Goal: Task Accomplishment & Management: Use online tool/utility

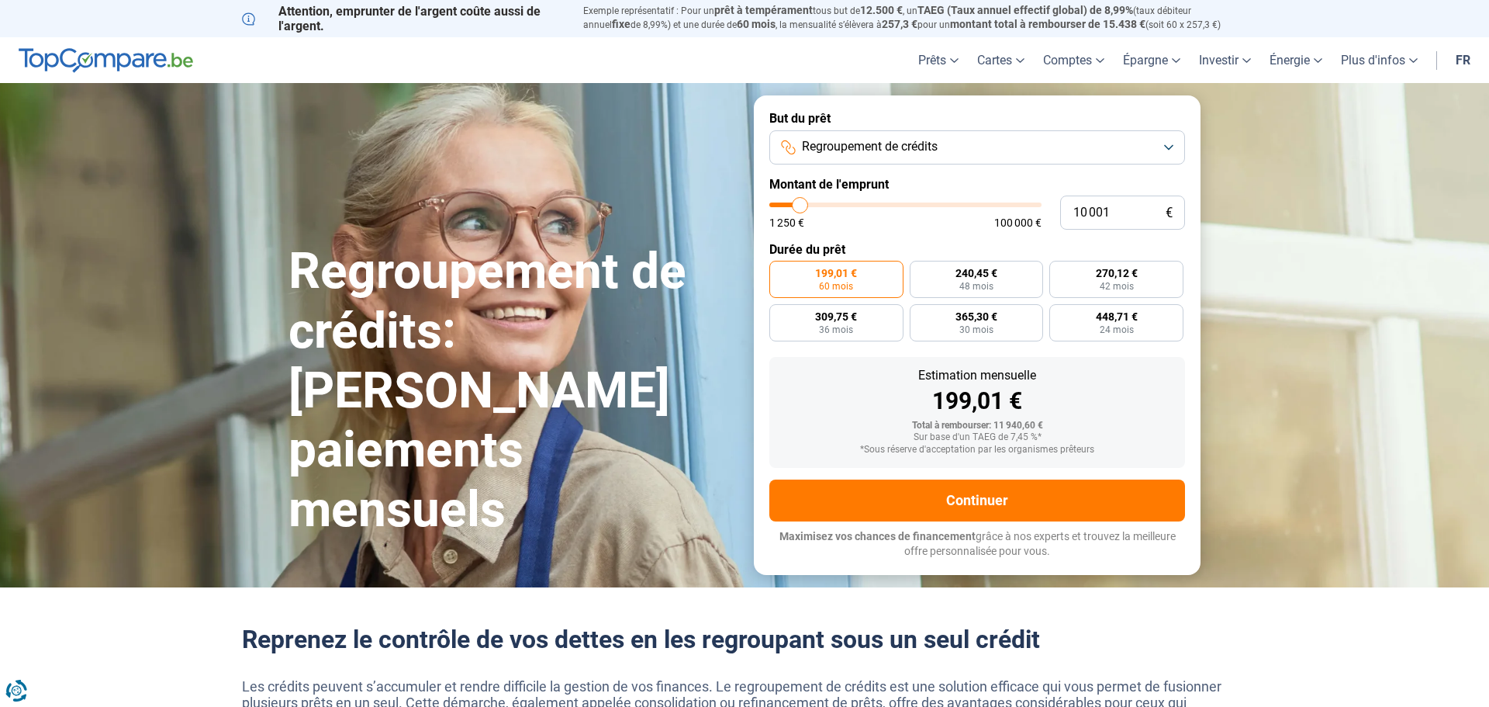
click at [794, 202] on input "range" at bounding box center [906, 204] width 272 height 5
type input "10000"
radio input "true"
type input "6 250"
type input "6250"
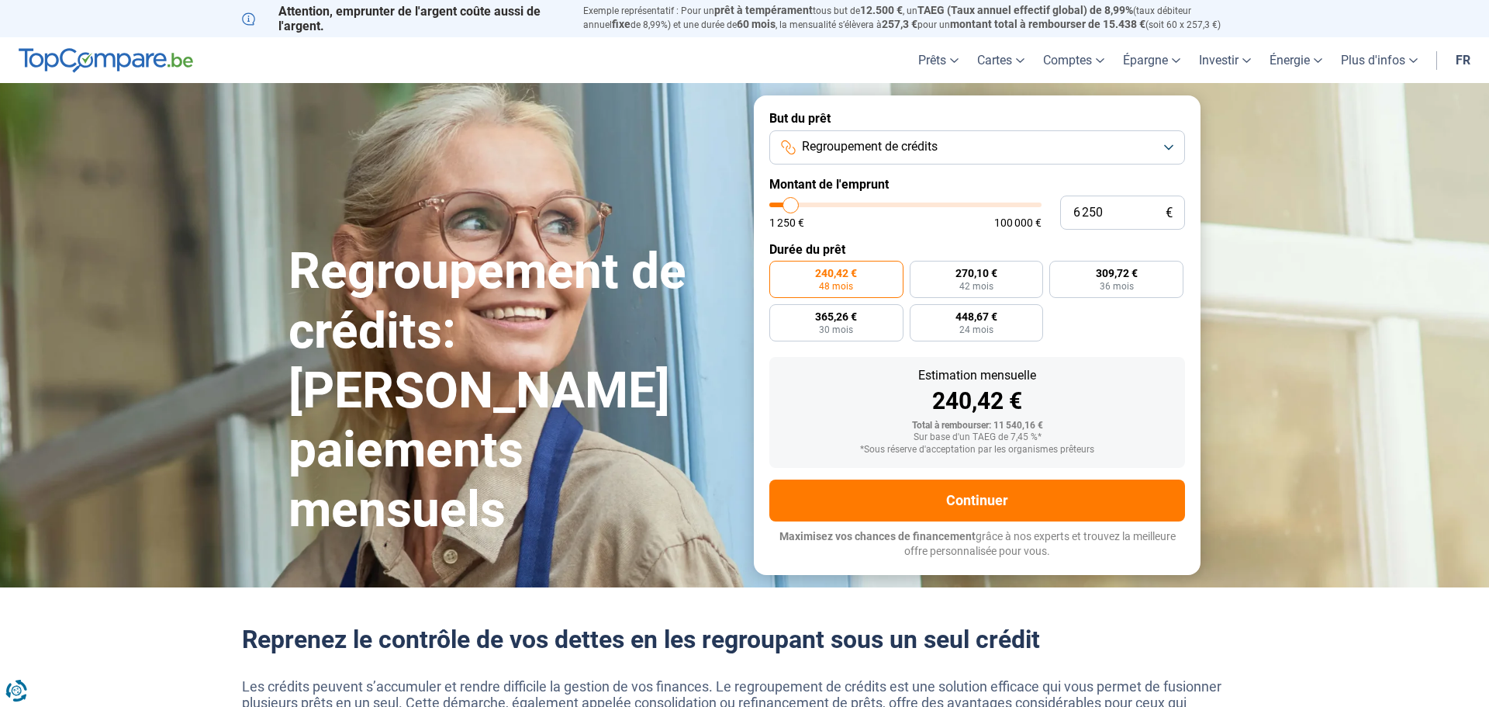
click at [790, 202] on input "range" at bounding box center [906, 204] width 272 height 5
radio input "true"
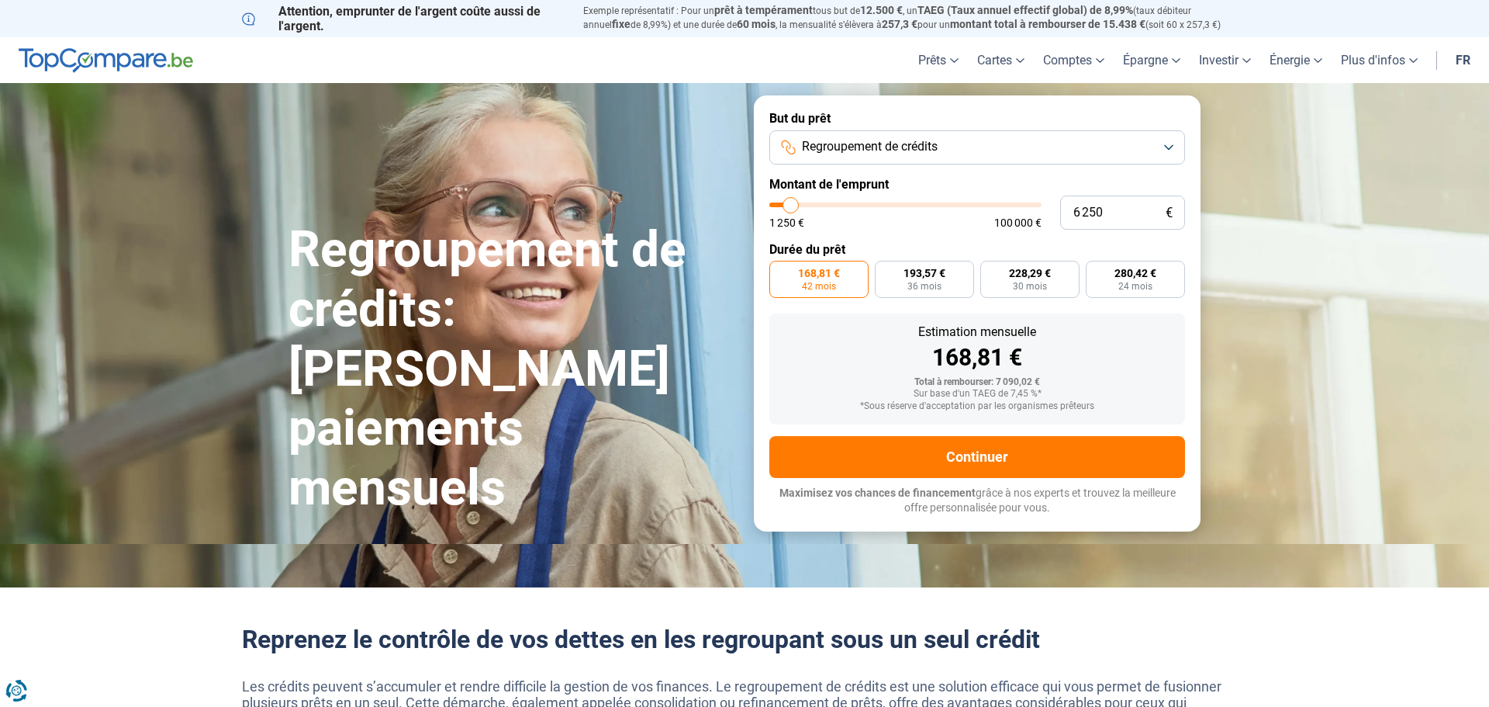
type input "16 500"
type input "16500"
click at [817, 202] on input "range" at bounding box center [906, 204] width 272 height 5
radio input "false"
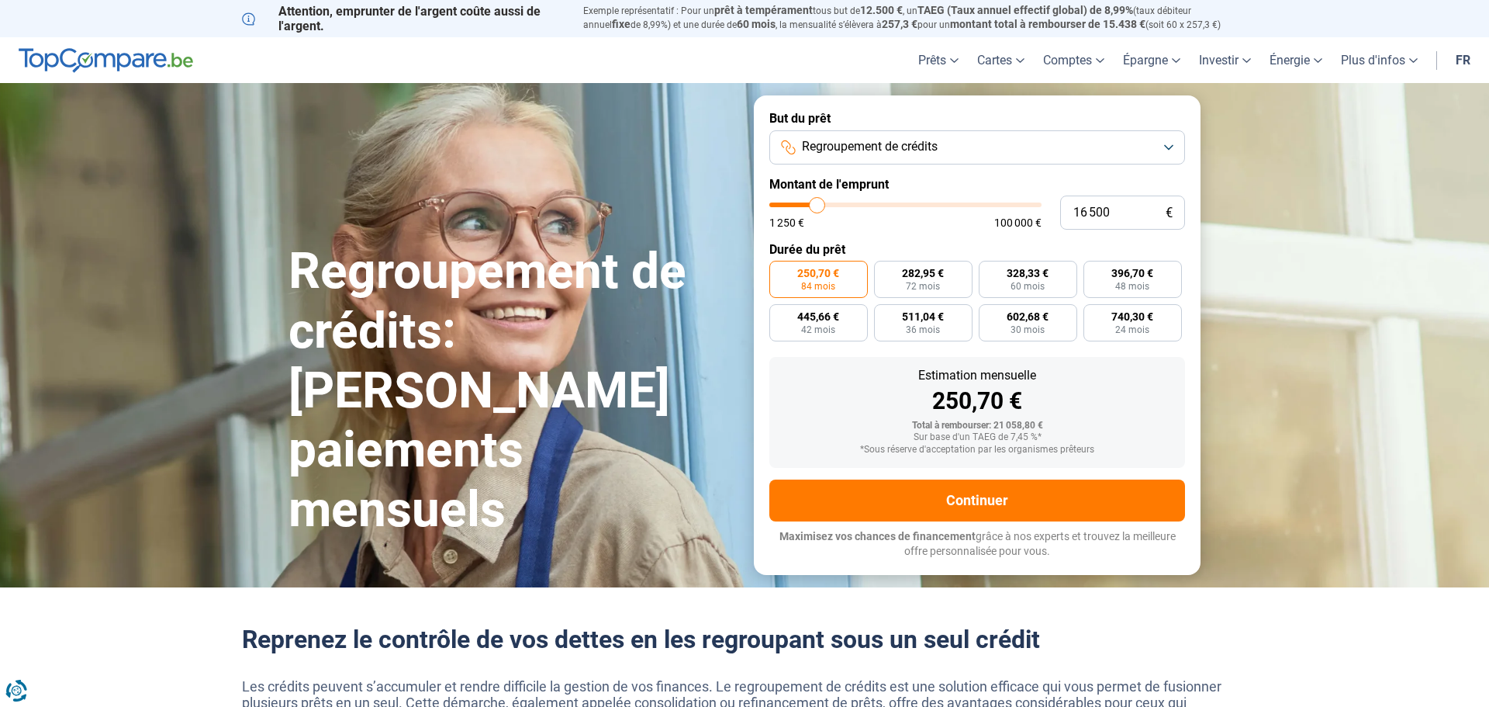
click at [825, 202] on input "range" at bounding box center [906, 204] width 272 height 5
type input "29 750"
type input "29750"
click at [851, 204] on input "range" at bounding box center [906, 204] width 272 height 5
radio input "false"
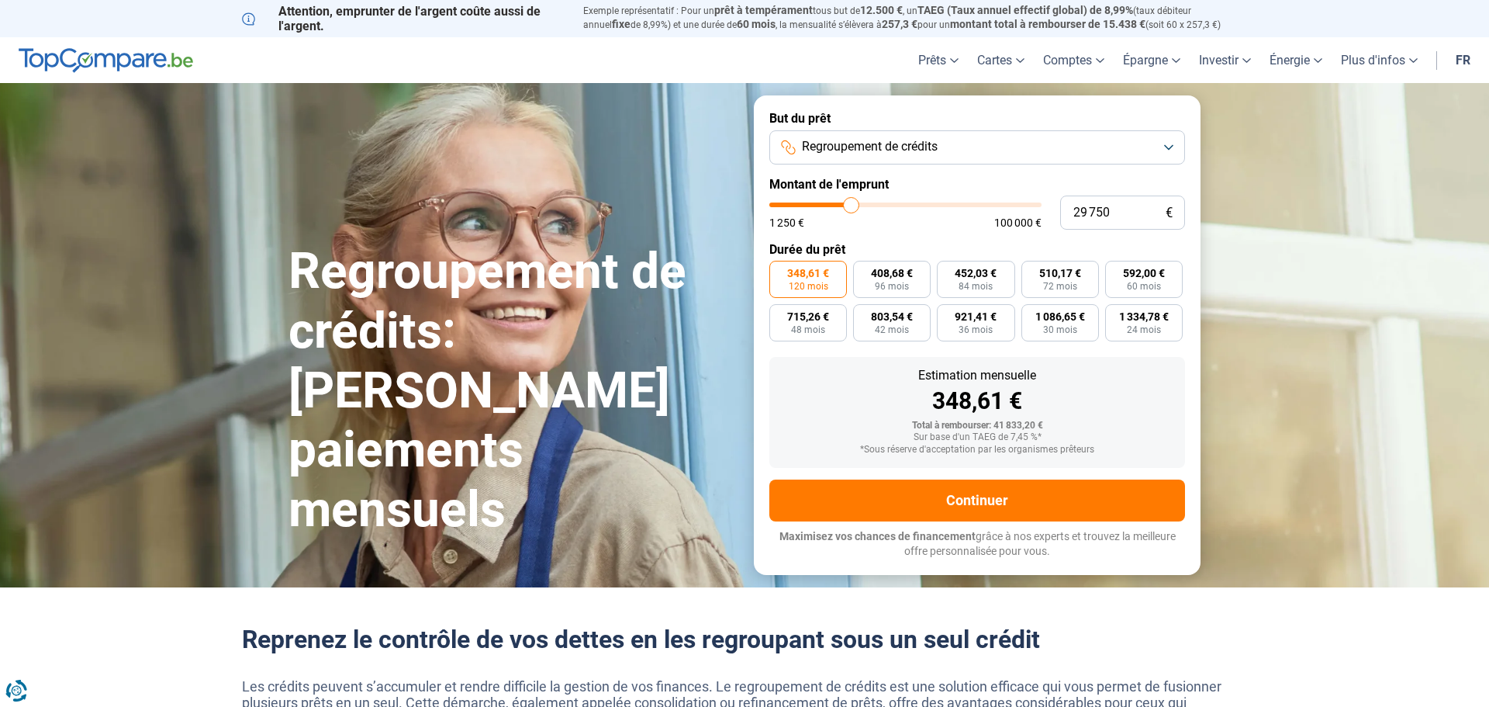
type input "23 250"
type input "23250"
click at [835, 204] on input "range" at bounding box center [906, 204] width 272 height 5
click at [829, 205] on input "range" at bounding box center [906, 204] width 272 height 5
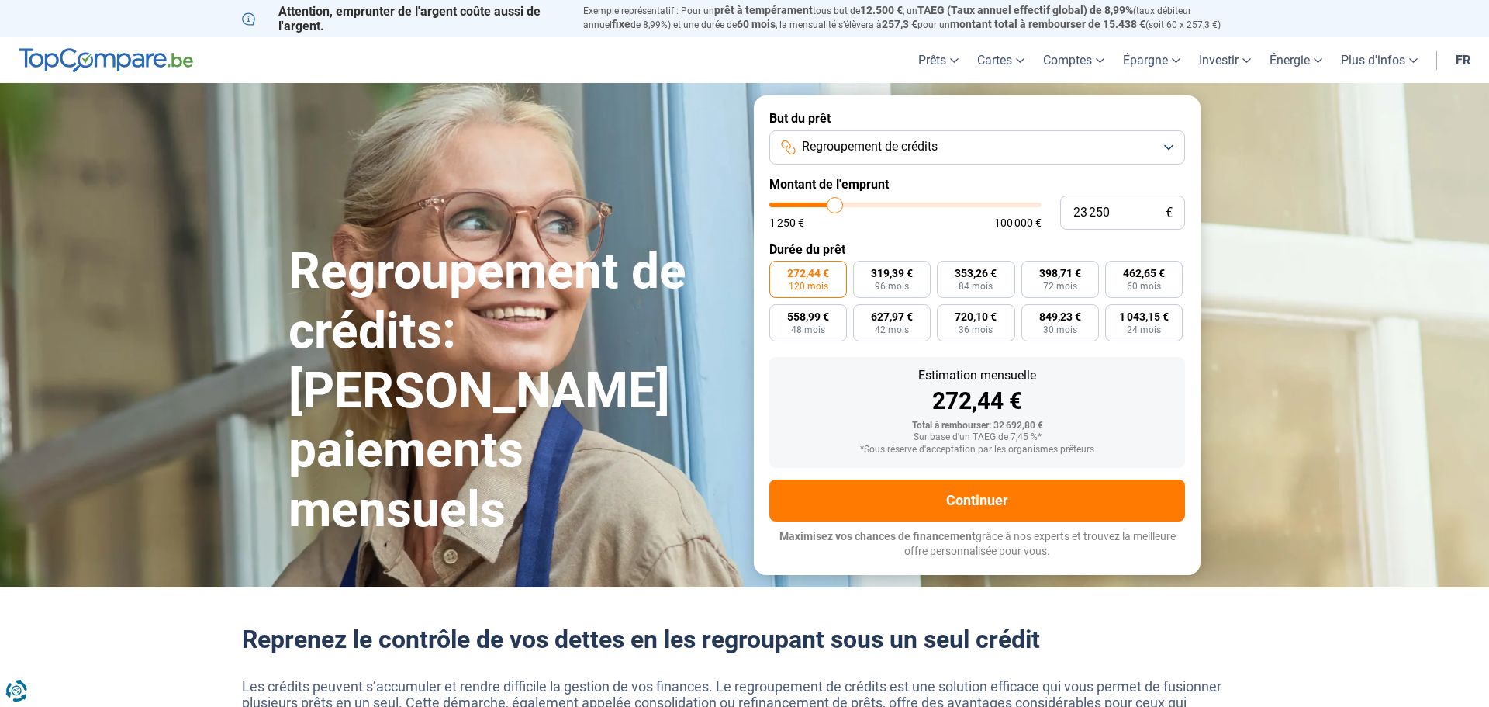
type input "17 750"
type input "17750"
click at [820, 206] on input "range" at bounding box center [906, 204] width 272 height 5
radio input "true"
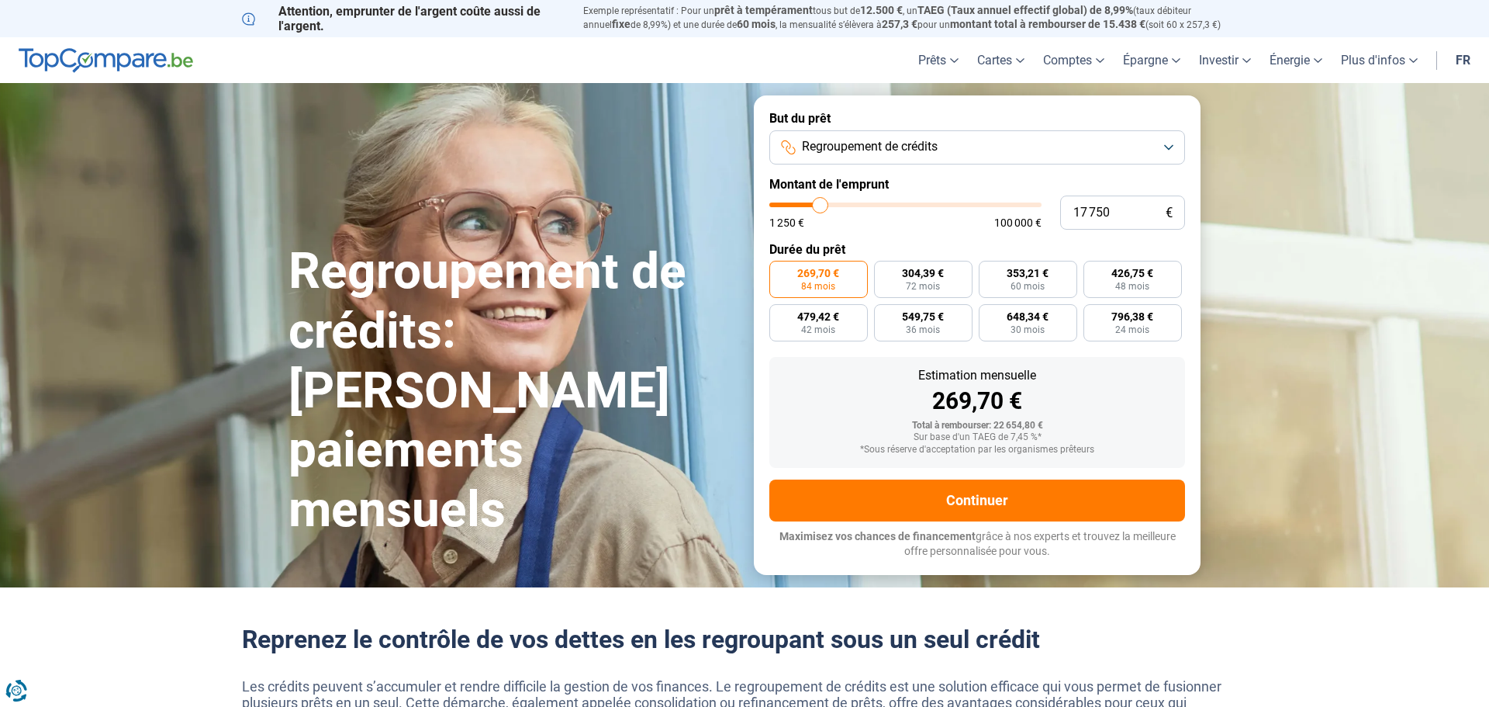
type input "13 500"
type input "13500"
click at [809, 206] on input "range" at bounding box center [906, 204] width 272 height 5
radio input "true"
type input "9 250"
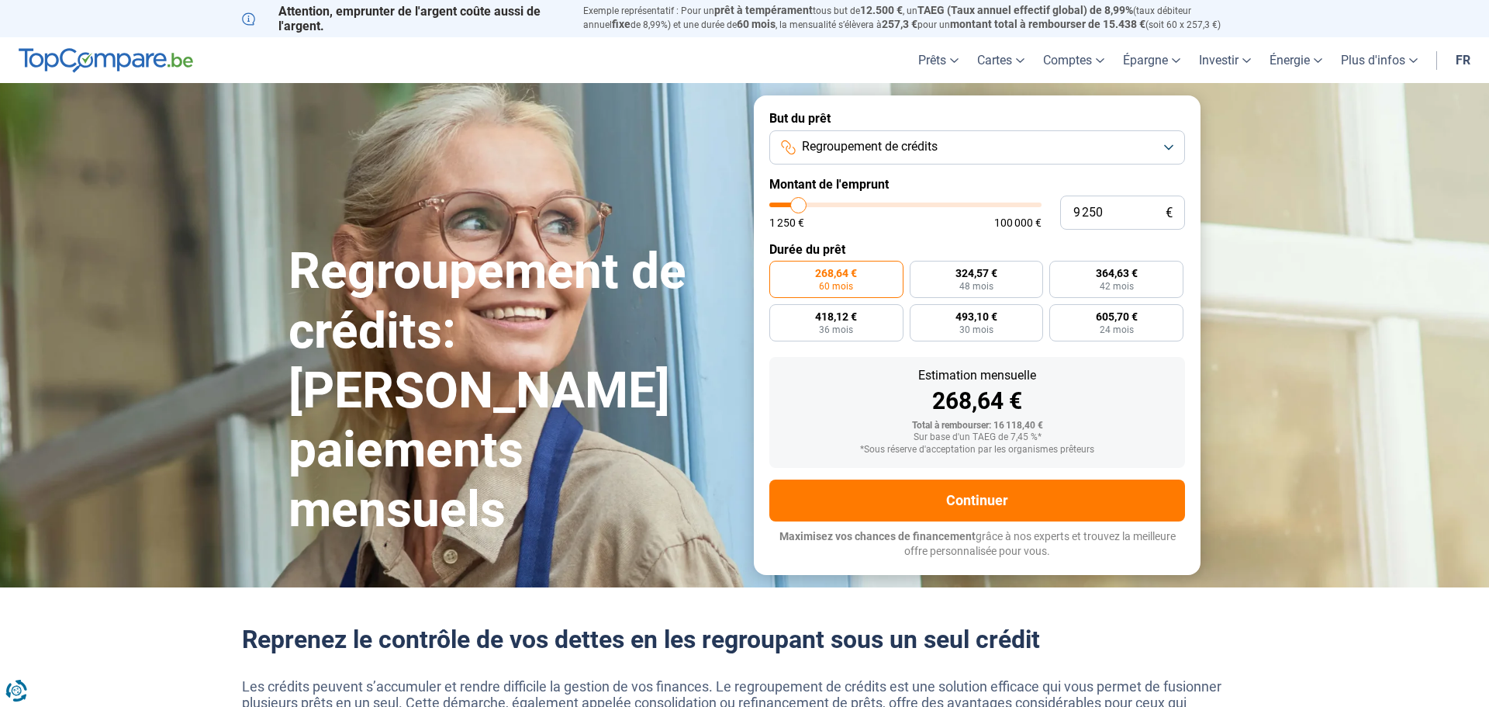
type input "9250"
click at [798, 206] on input "range" at bounding box center [906, 204] width 272 height 5
radio input "true"
click at [804, 204] on input "range" at bounding box center [906, 204] width 272 height 5
type input "13 250"
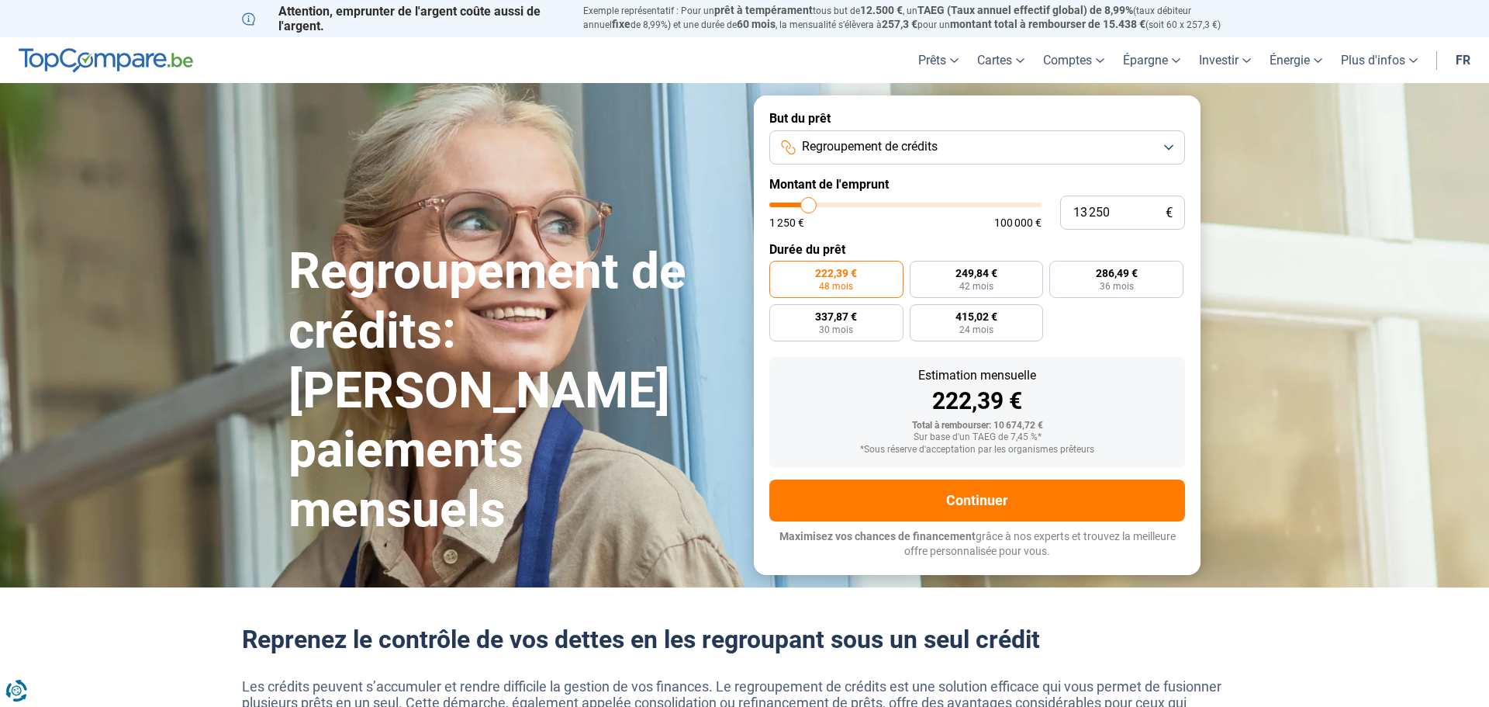
type input "13250"
click at [808, 204] on input "range" at bounding box center [906, 204] width 272 height 5
radio input "false"
click at [803, 203] on input "range" at bounding box center [906, 204] width 272 height 5
type input "9 750"
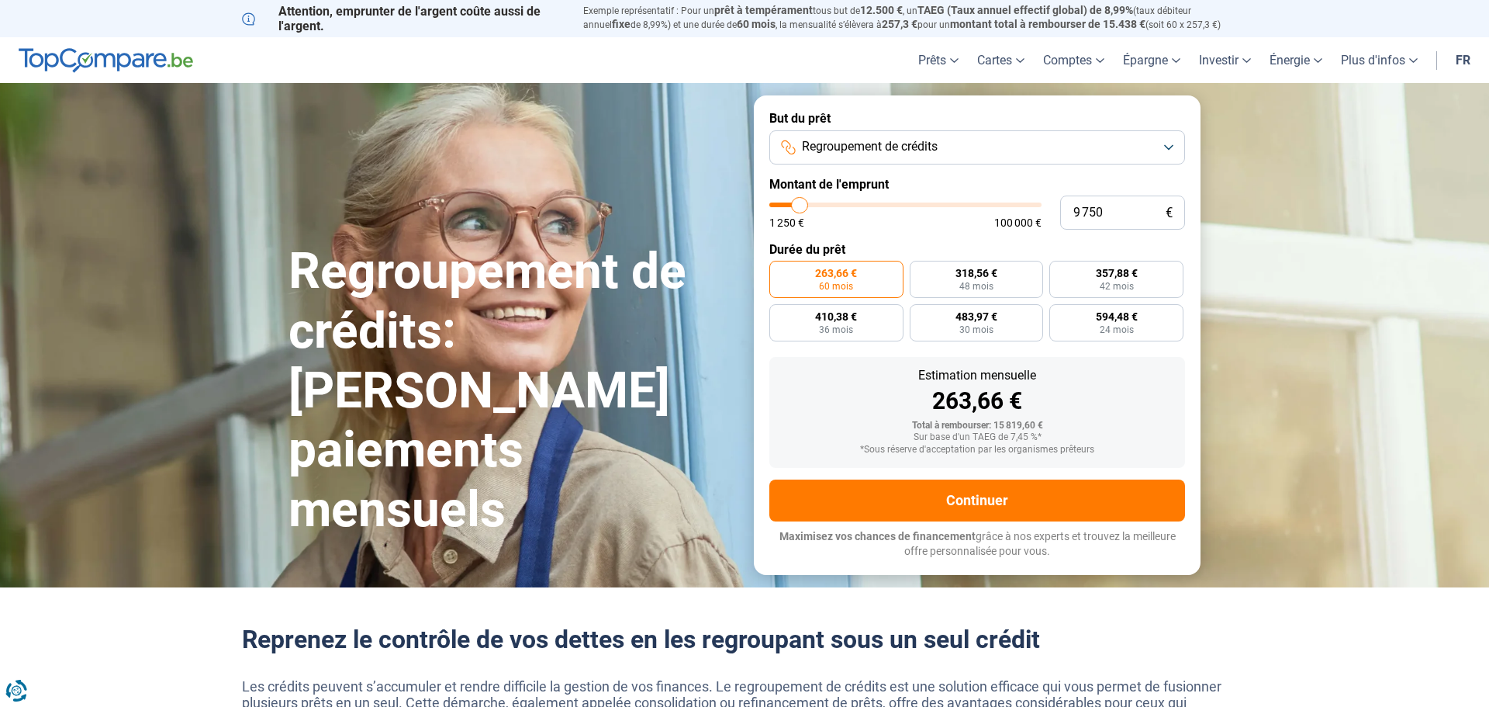
type input "9750"
click at [799, 203] on input "range" at bounding box center [906, 204] width 272 height 5
radio input "true"
click at [801, 202] on input "range" at bounding box center [906, 204] width 272 height 5
click at [1136, 220] on input "9 750" at bounding box center [1122, 212] width 125 height 34
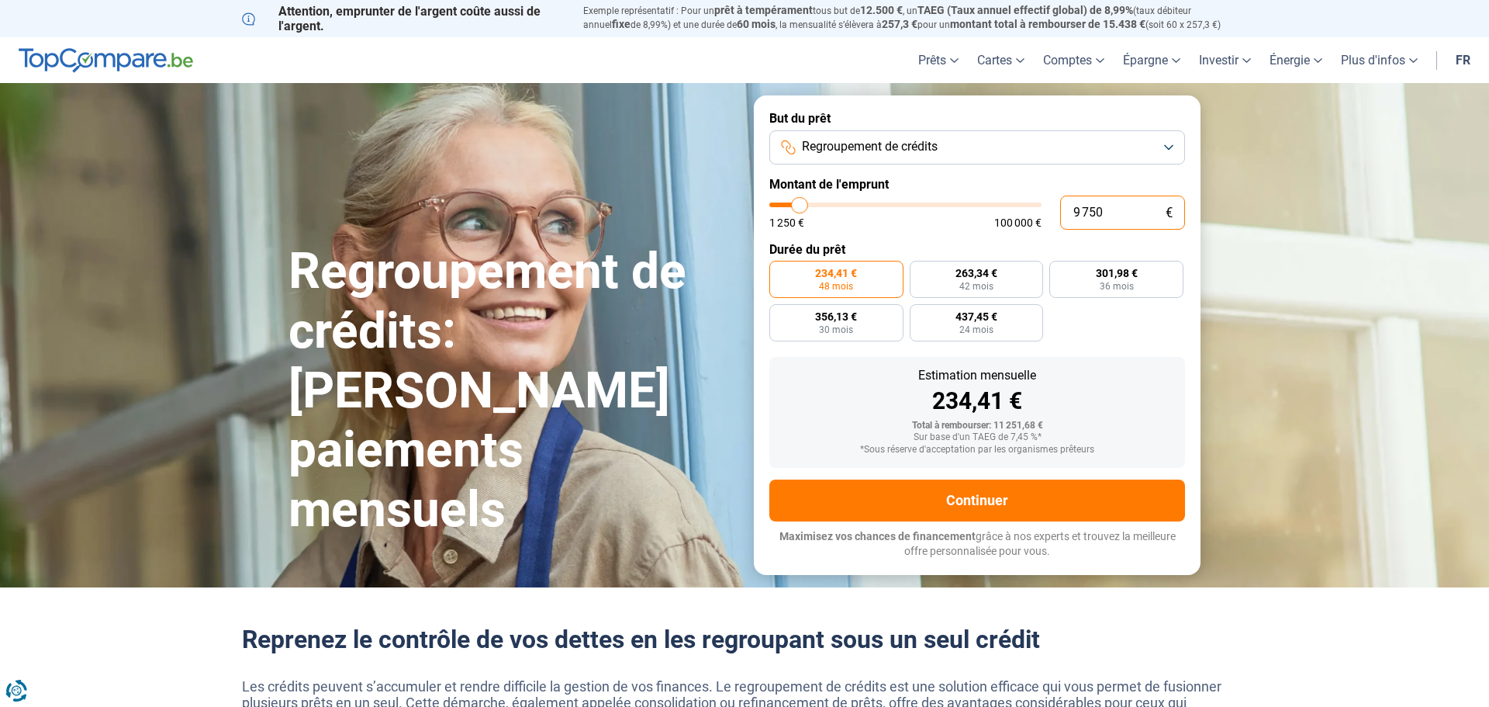
drag, startPoint x: 1136, startPoint y: 220, endPoint x: 974, endPoint y: 223, distance: 162.9
click at [974, 223] on div "9 750 € 1 250 € 100 000 €" at bounding box center [978, 212] width 416 height 34
type input "1"
type input "1250"
type input "10"
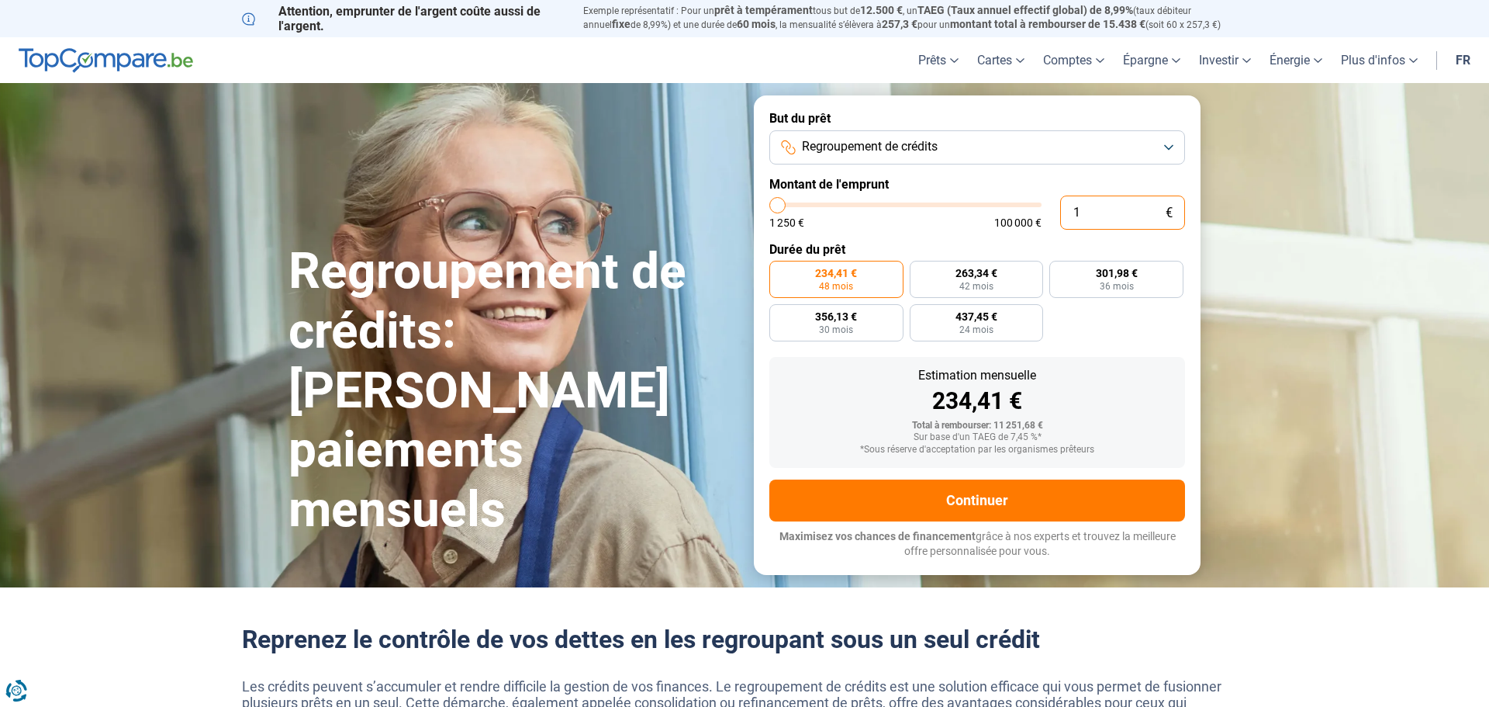
type input "1250"
type input "100"
type input "1250"
type input "1 000"
type input "1250"
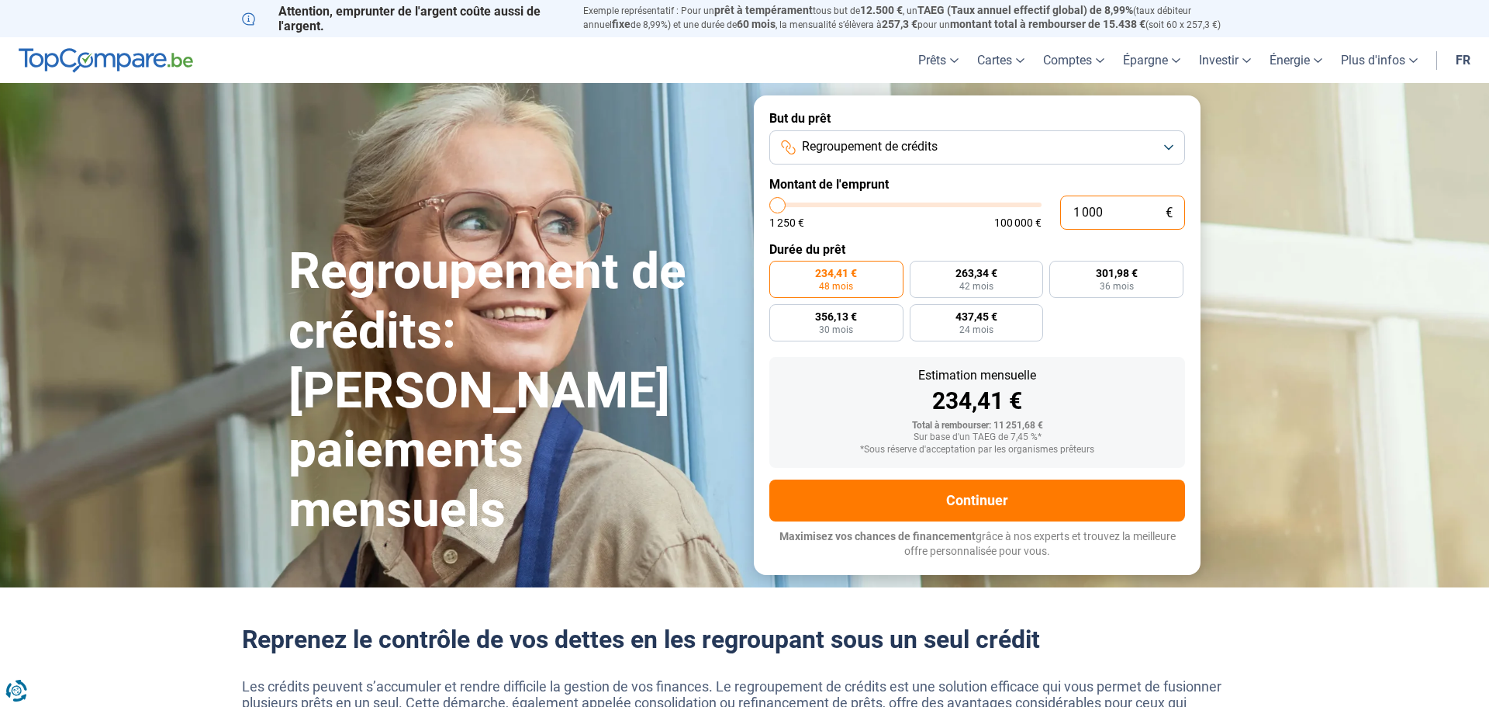
type input "10 001"
type input "10000"
radio input "false"
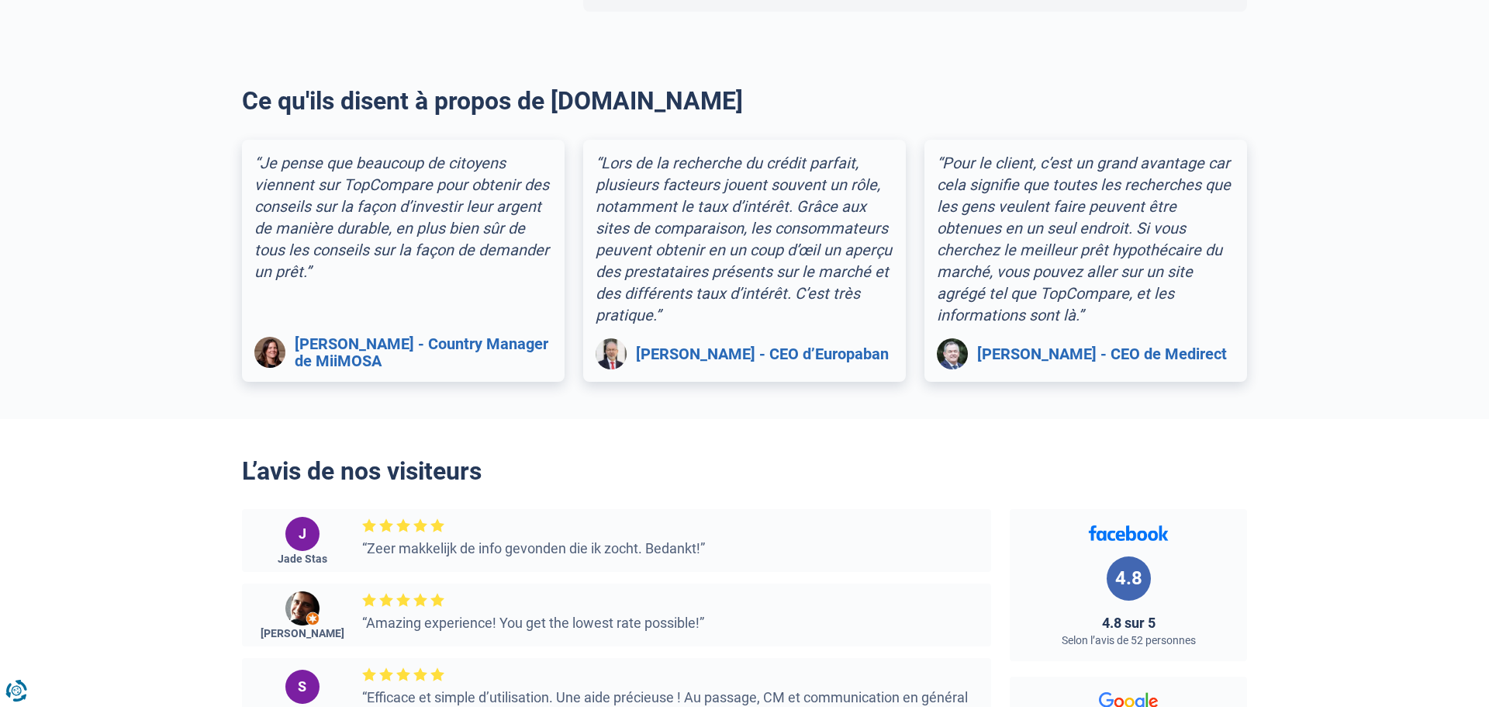
scroll to position [1919, 0]
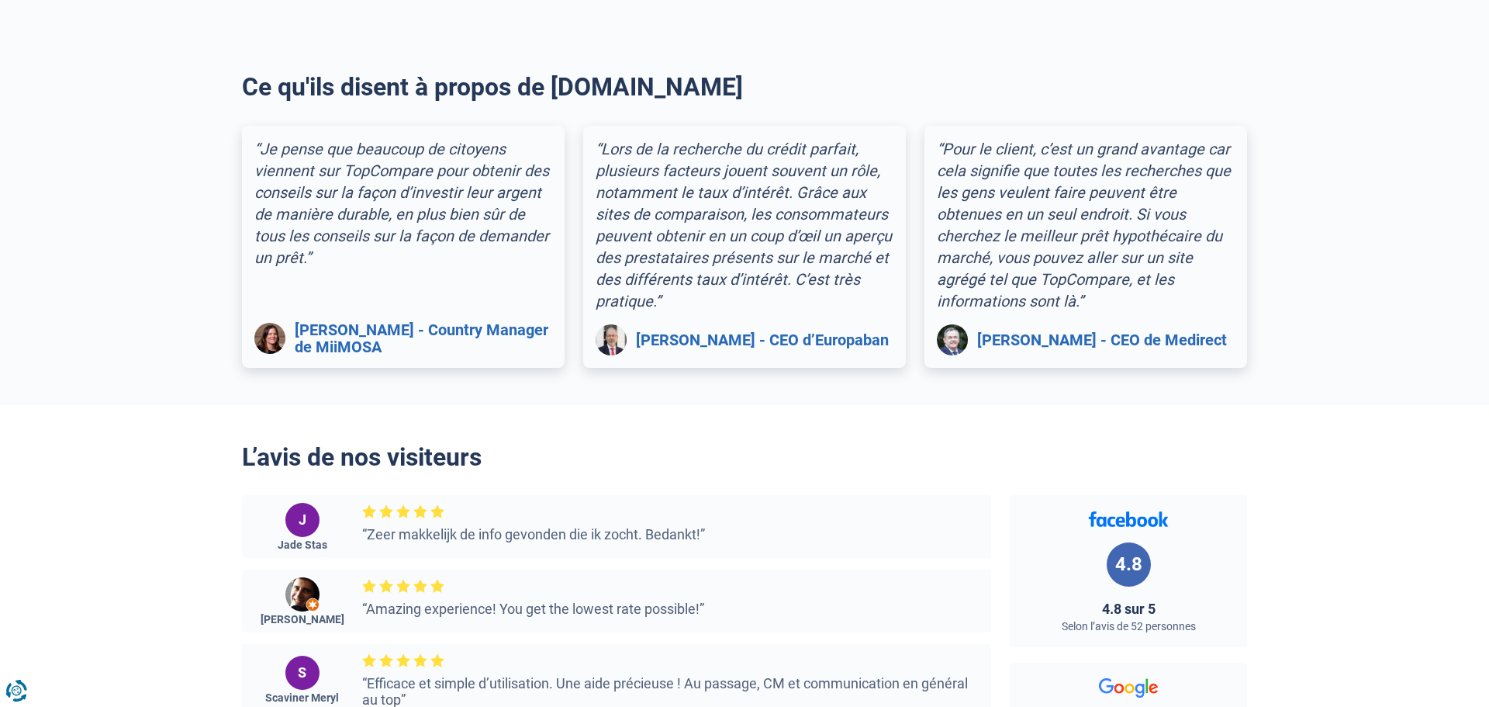
type input "10 001"
